Goal: Task Accomplishment & Management: Manage account settings

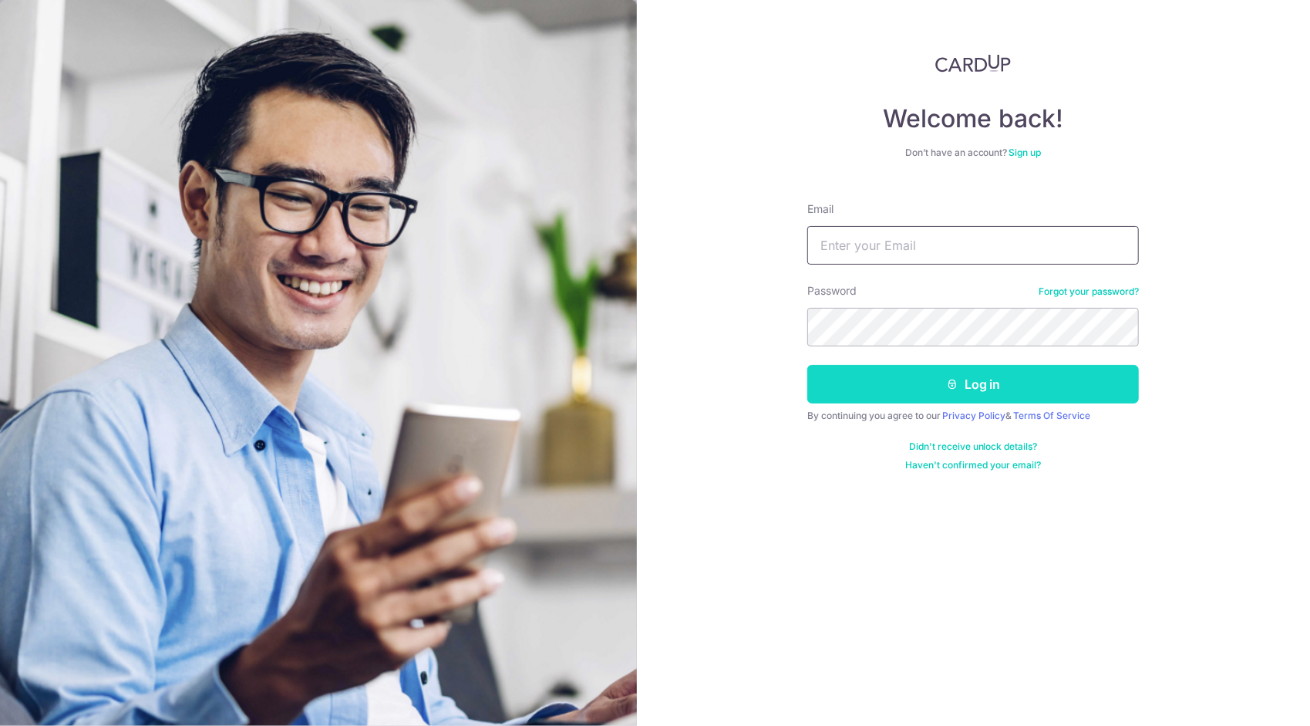
type input "[EMAIL_ADDRESS][DOMAIN_NAME]"
click at [969, 383] on button "Log in" at bounding box center [973, 384] width 332 height 39
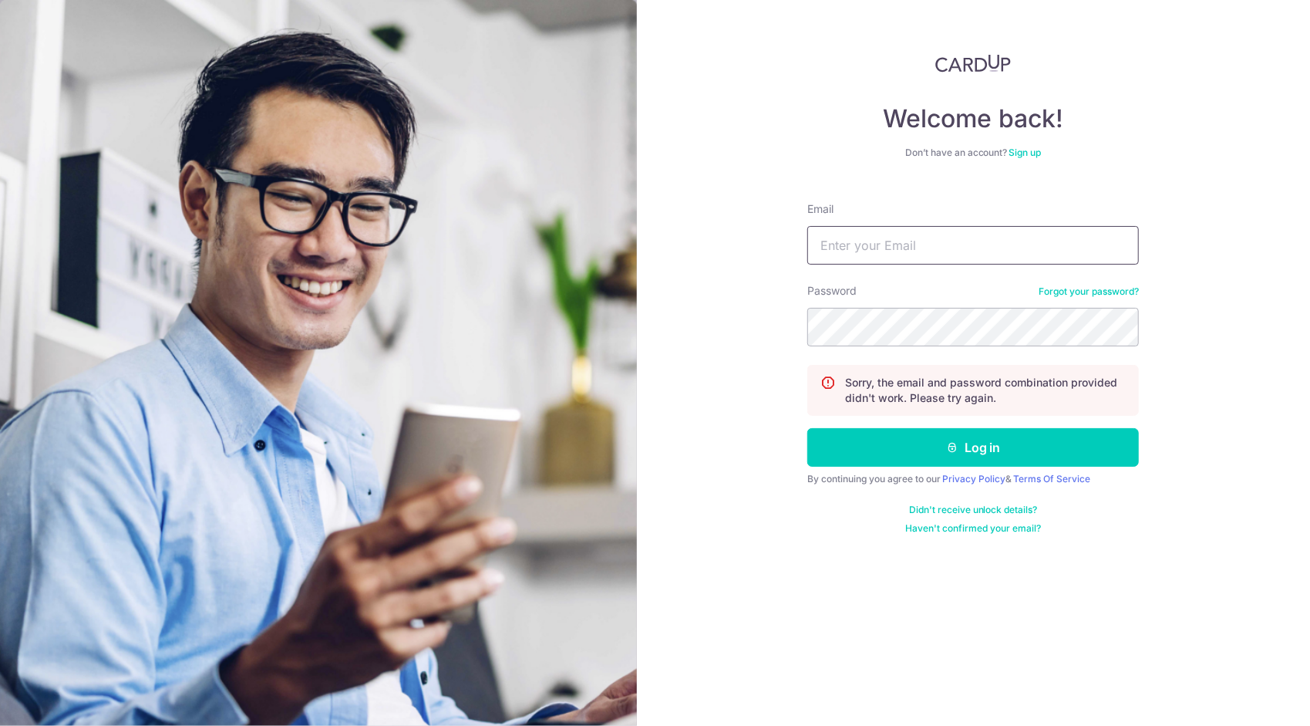
type input "[EMAIL_ADDRESS][DOMAIN_NAME]"
click at [679, 327] on div "Welcome back! Don’t have an account? Sign up Email [EMAIL_ADDRESS][DOMAIN_NAME]…" at bounding box center [974, 363] width 674 height 726
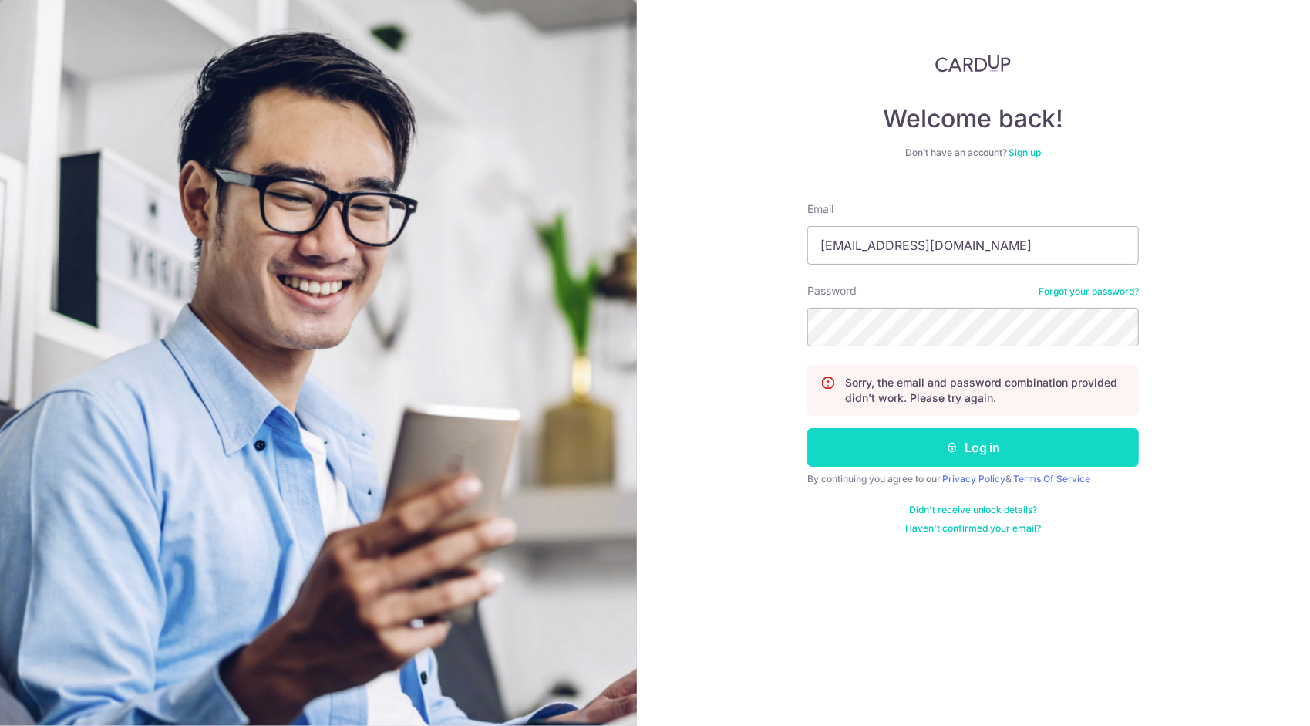
click at [972, 447] on button "Log in" at bounding box center [973, 447] width 332 height 39
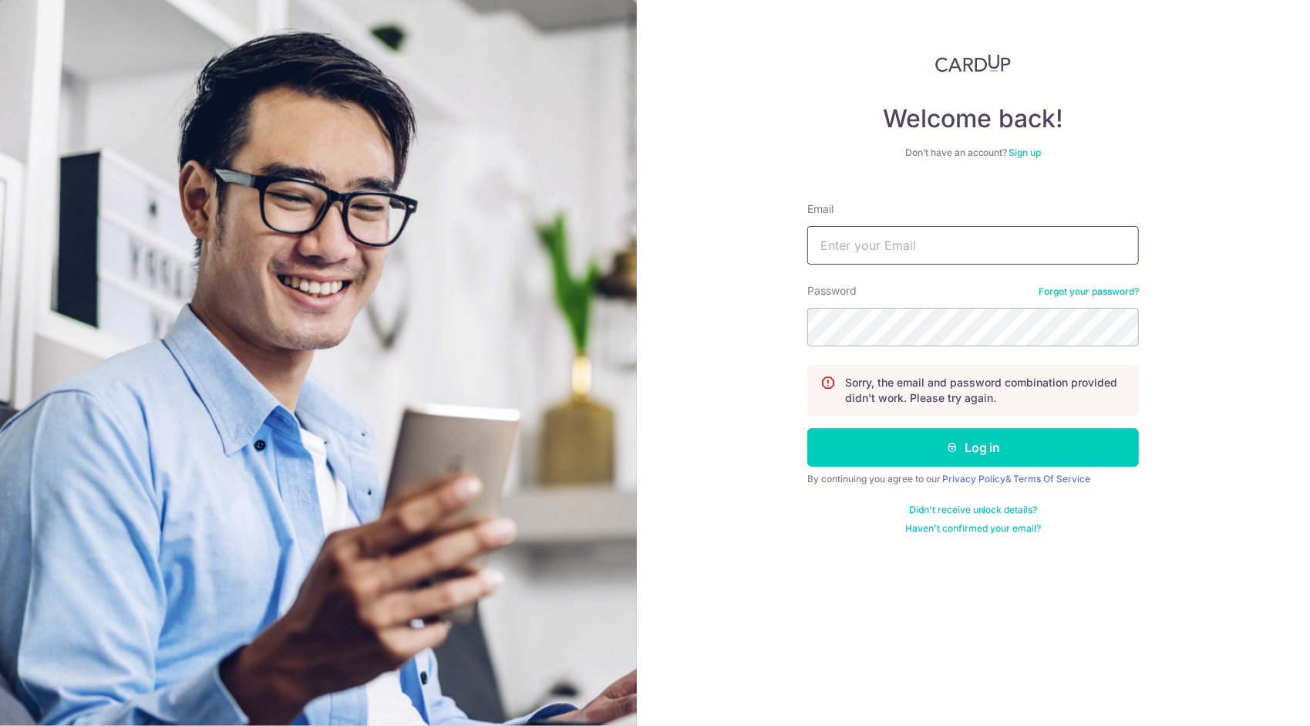
type input "[EMAIL_ADDRESS][DOMAIN_NAME]"
click at [807, 428] on button "Log in" at bounding box center [973, 447] width 332 height 39
type input "[EMAIL_ADDRESS][DOMAIN_NAME]"
click at [719, 344] on div "Welcome back! Don’t have an account? Sign up Email [EMAIL_ADDRESS][DOMAIN_NAME]…" at bounding box center [974, 363] width 674 height 726
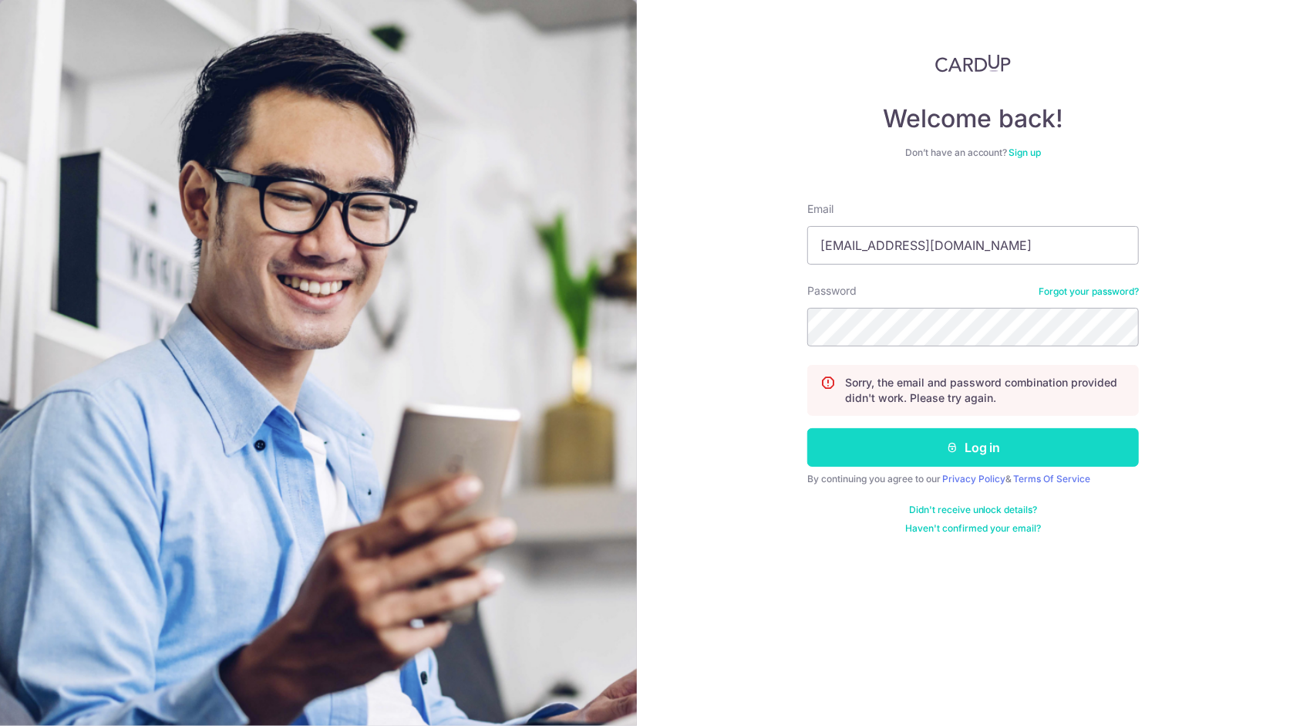
click at [1117, 453] on button "Log in" at bounding box center [973, 447] width 332 height 39
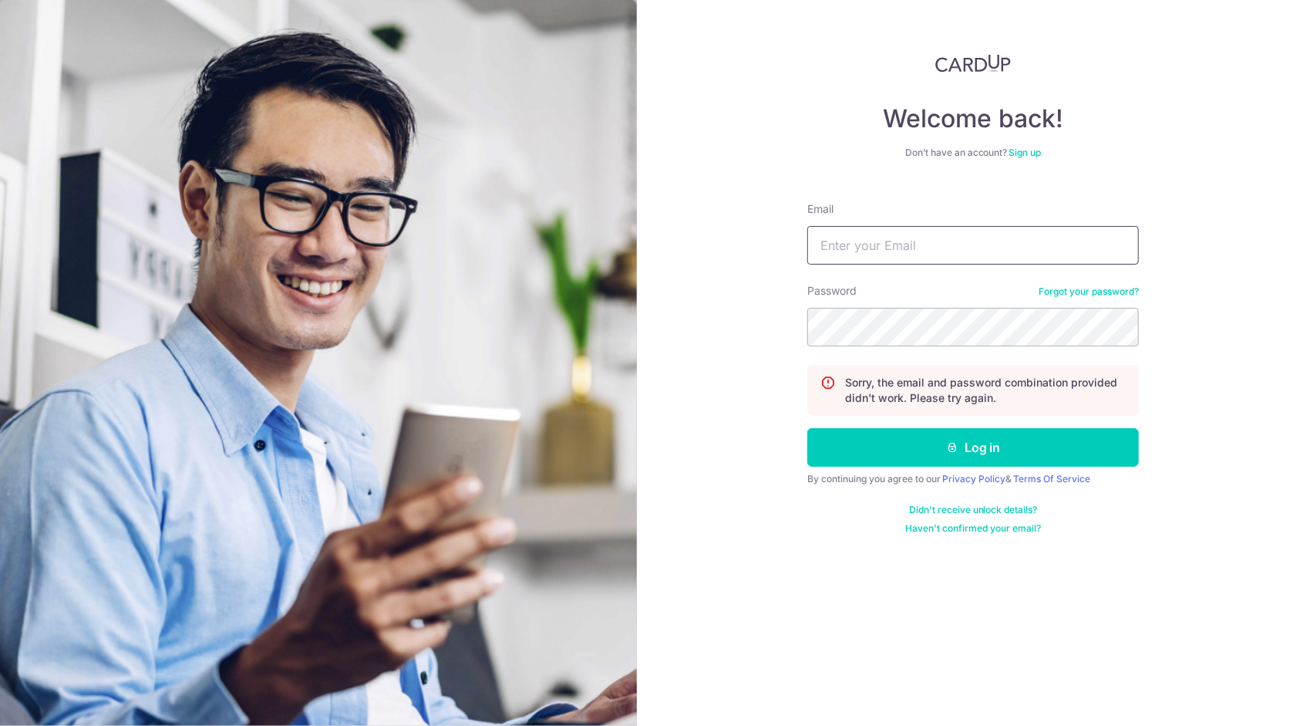
type input "[EMAIL_ADDRESS][DOMAIN_NAME]"
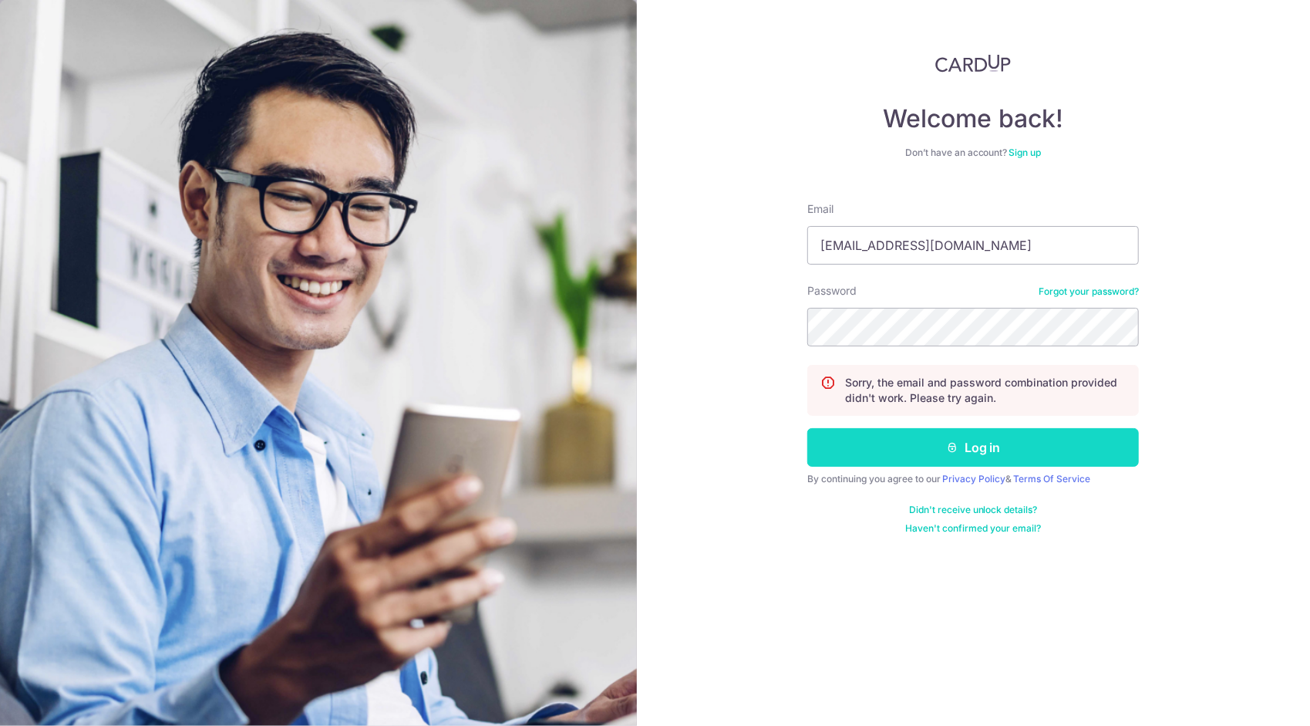
click at [1006, 442] on button "Log in" at bounding box center [973, 447] width 332 height 39
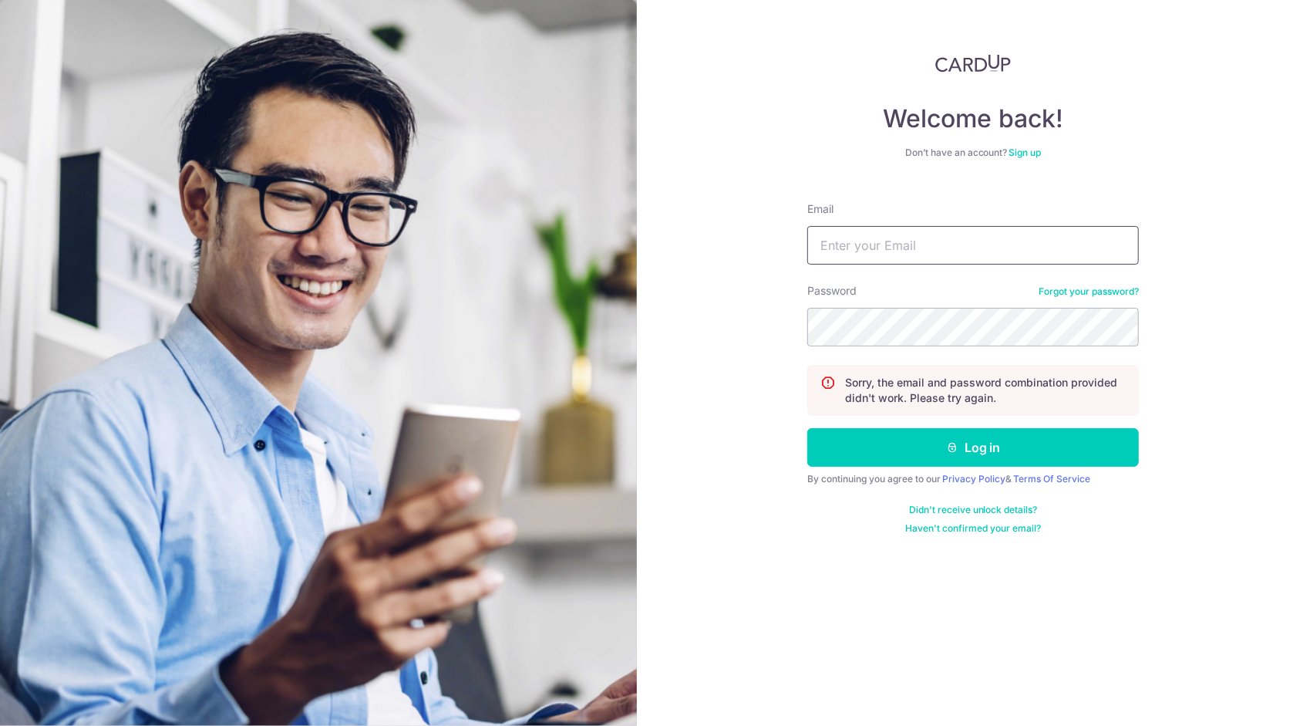
type input "guozhong_gz@hotmail.com"
click at [1090, 297] on link "Forgot your password?" at bounding box center [1089, 291] width 100 height 12
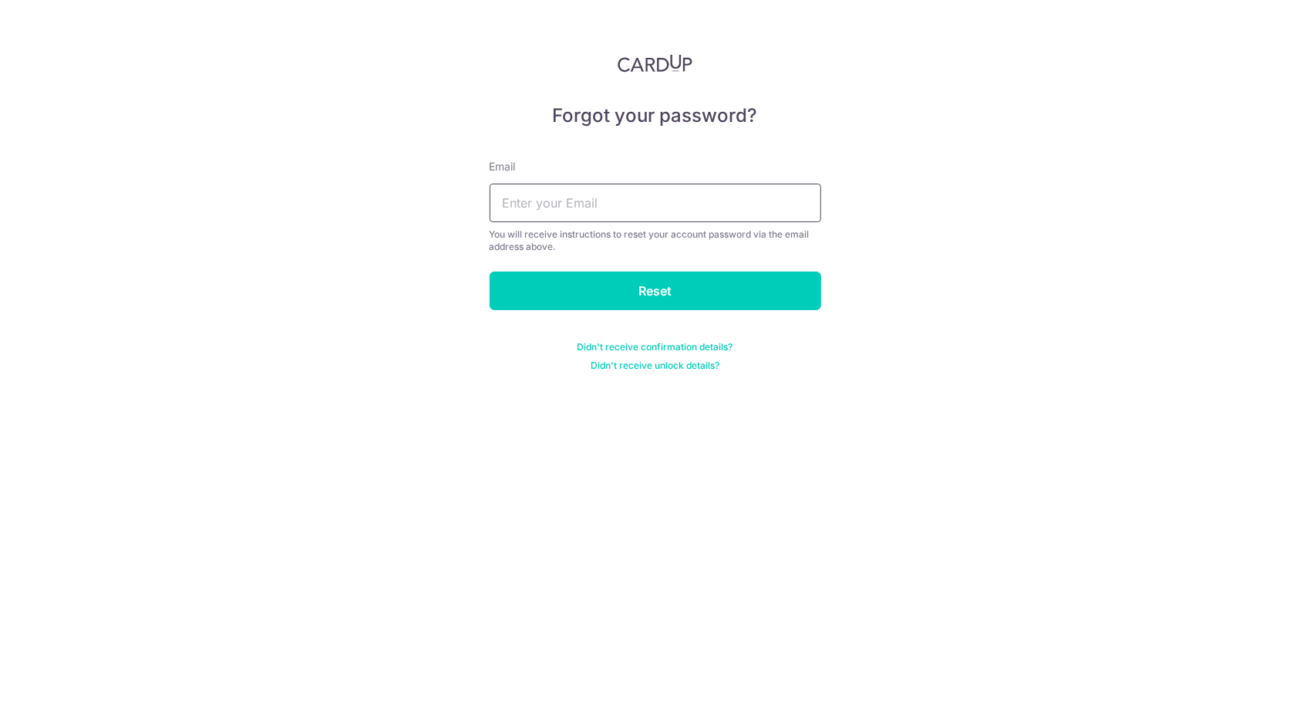
click at [623, 198] on input "text" at bounding box center [656, 203] width 332 height 39
type input "guozhong-gz@hotmail.com"
click at [490, 271] on input "Reset" at bounding box center [656, 290] width 332 height 39
